Goal: Information Seeking & Learning: Find specific fact

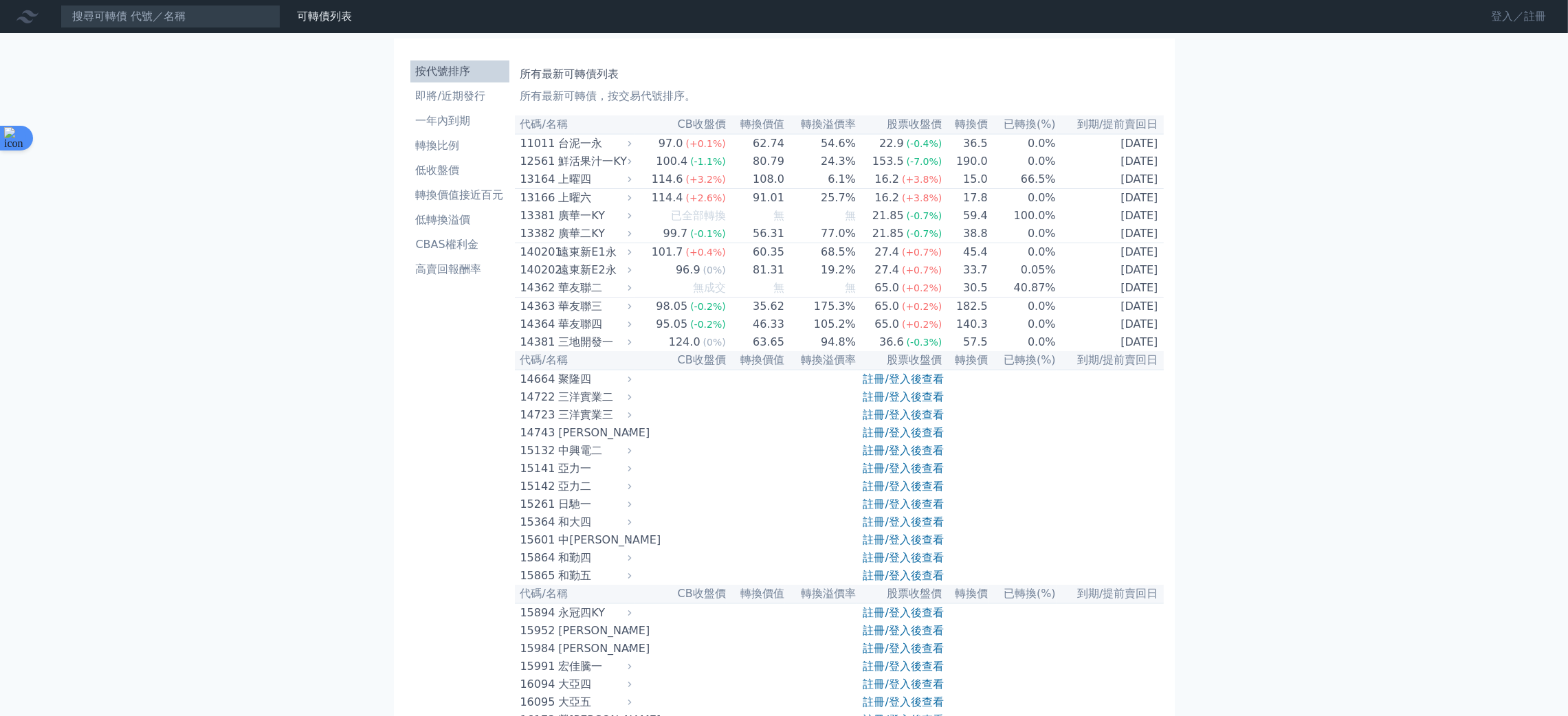
click at [774, 12] on link "登入／註冊" at bounding box center [1518, 17] width 77 height 22
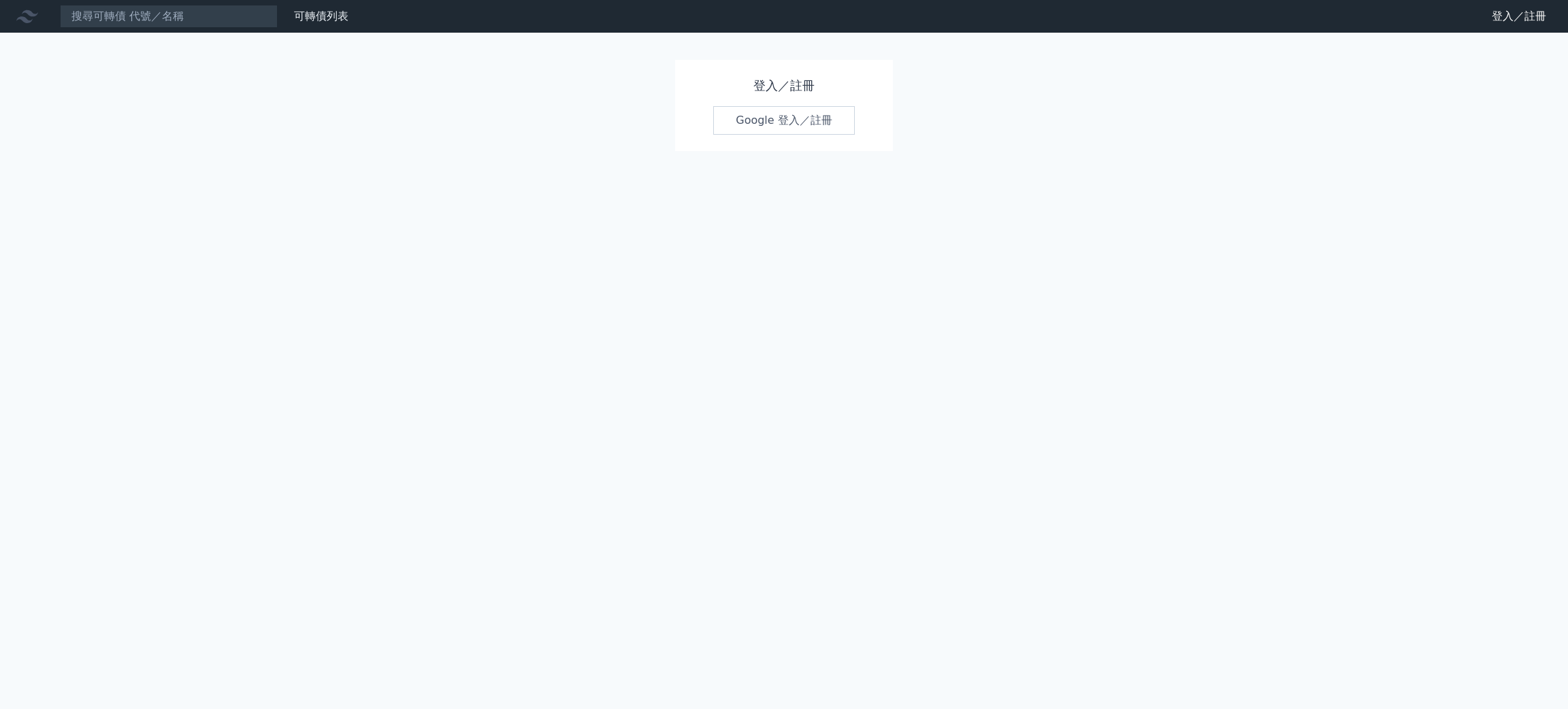
click at [767, 119] on link "Google 登入／註冊" at bounding box center [784, 120] width 142 height 28
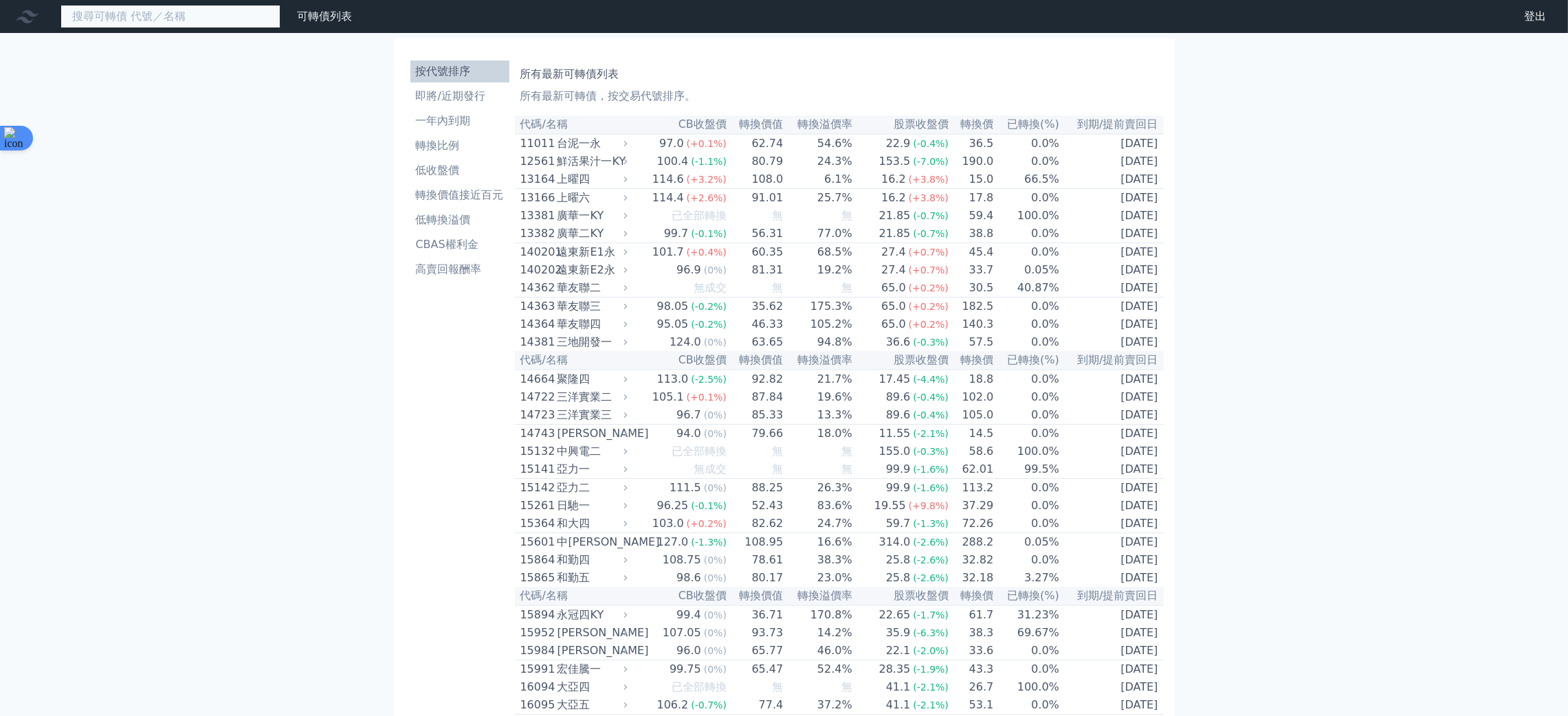
click at [176, 10] on input at bounding box center [170, 16] width 220 height 23
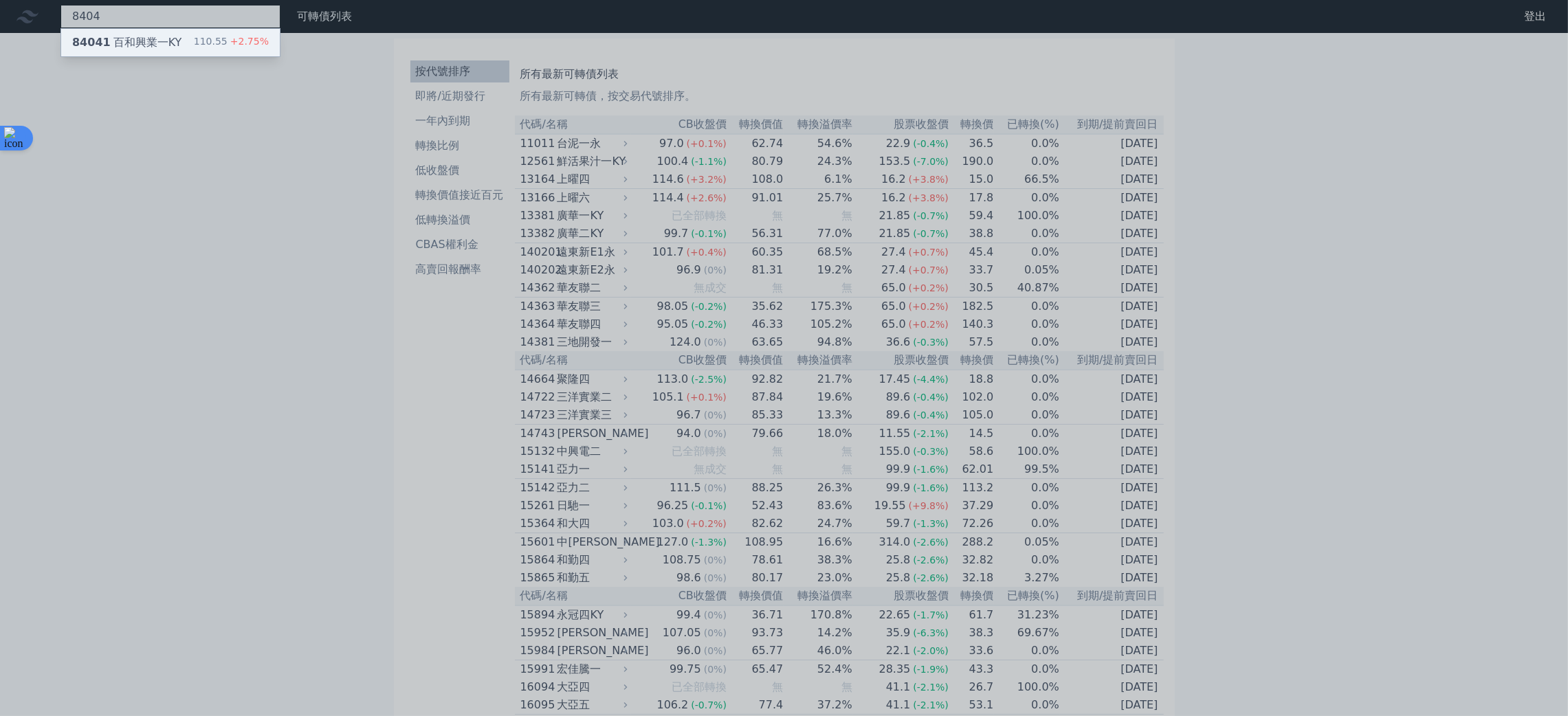
type input "8404"
click at [131, 52] on div "84041 百和興業一KY 110.55 +2.75%" at bounding box center [171, 42] width 219 height 27
